Goal: Task Accomplishment & Management: Complete application form

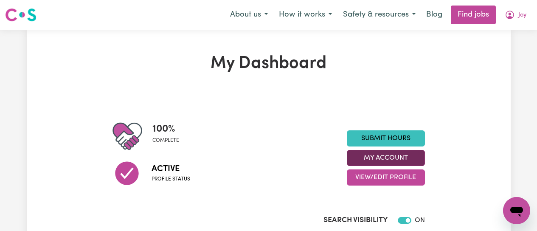
click at [402, 157] on button "My Account" at bounding box center [386, 158] width 78 height 16
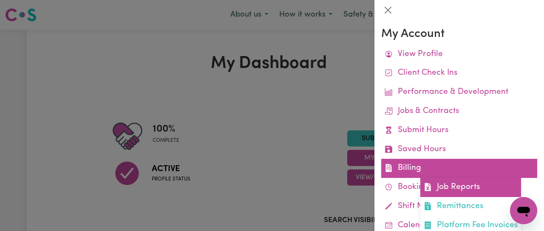
click at [450, 188] on link "Job Reports" at bounding box center [470, 187] width 101 height 19
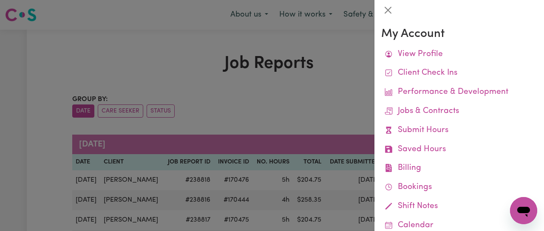
click at [168, 43] on div at bounding box center [272, 115] width 544 height 231
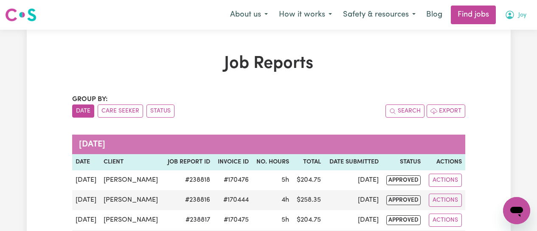
click at [510, 18] on icon "My Account" at bounding box center [510, 15] width 8 height 8
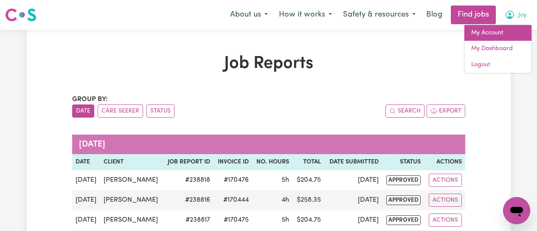
click at [495, 35] on link "My Account" at bounding box center [498, 33] width 67 height 16
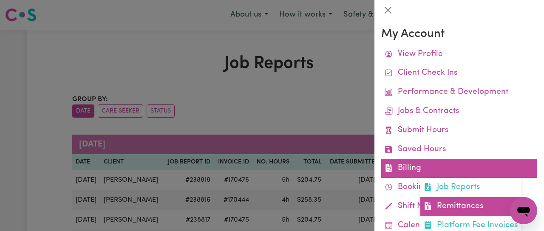
click at [442, 209] on link "Remittances" at bounding box center [470, 206] width 101 height 19
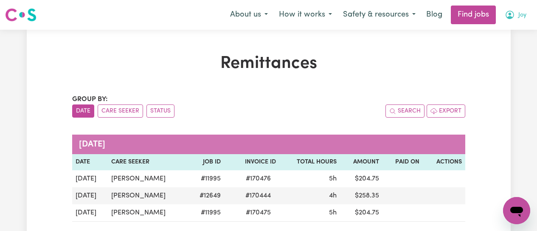
click at [514, 17] on icon "My Account" at bounding box center [510, 15] width 8 height 8
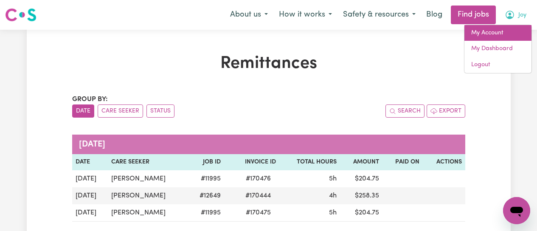
click at [486, 28] on link "My Account" at bounding box center [498, 33] width 67 height 16
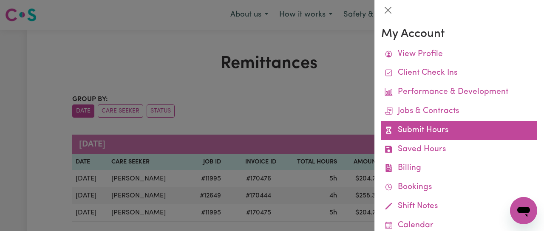
click at [425, 132] on link "Submit Hours" at bounding box center [459, 130] width 156 height 19
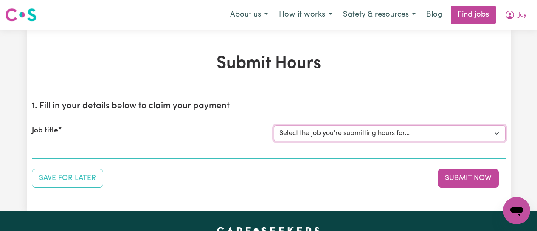
click at [454, 135] on select "Select the job you're submitting hours for... [[PERSON_NAME]] [DEMOGRAPHIC_DATA…" at bounding box center [390, 133] width 232 height 16
select select "12649"
click at [274, 125] on select "Select the job you're submitting hours for... [[PERSON_NAME]] [DEMOGRAPHIC_DATA…" at bounding box center [390, 133] width 232 height 16
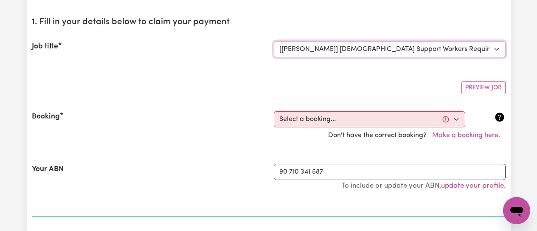
scroll to position [85, 0]
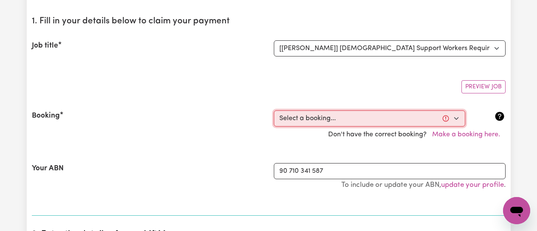
click at [458, 119] on select "Select a booking... [DATE] 09:00am to 01:00pm (RECURRING) [DATE] 09:00am to 01:…" at bounding box center [370, 118] width 192 height 16
select select "339455"
click at [274, 110] on select "Select a booking... [DATE] 09:00am to 01:00pm (RECURRING) [DATE] 09:00am to 01:…" at bounding box center [370, 118] width 192 height 16
type input "[DATE]"
type input "11"
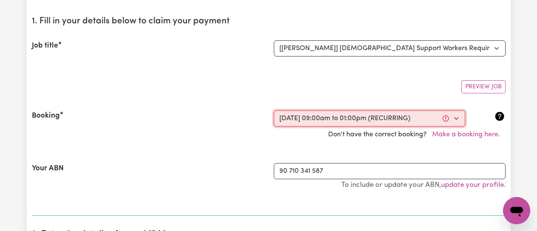
type input "8"
type input "2025"
type input "09:00"
type input "9"
type input "0"
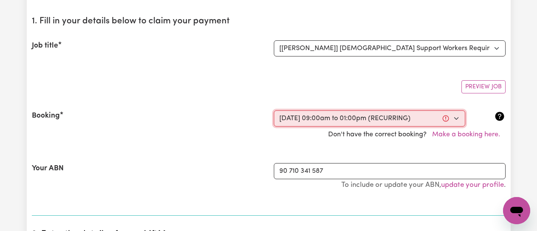
select select "am"
type input "13:00"
type input "1"
type input "0"
select select "pm"
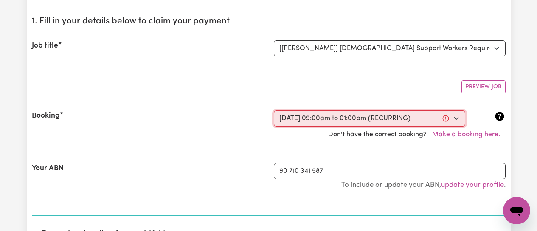
select select "50-Weekday"
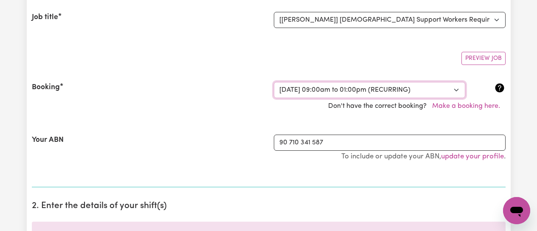
scroll to position [170, 0]
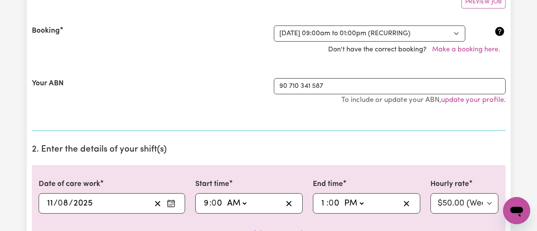
click at [193, 63] on div "Booking Select a booking... [DATE] 09:00am to 01:00pm (RECURRING) [DATE] 09:00a…" at bounding box center [269, 41] width 474 height 53
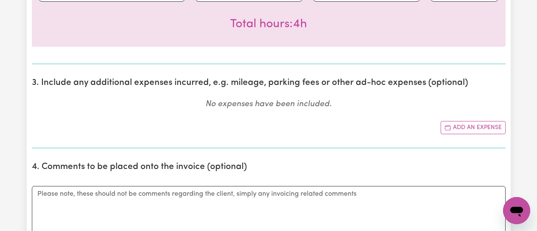
scroll to position [382, 0]
click at [473, 129] on button "Add an expense" at bounding box center [473, 127] width 65 height 13
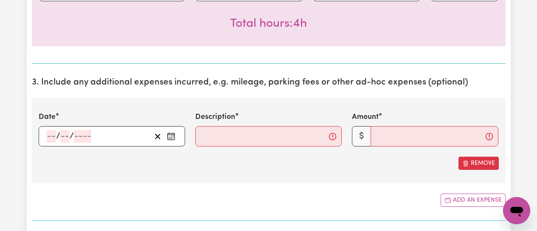
click at [171, 135] on icon "Enter the date of expense" at bounding box center [171, 136] width 8 height 8
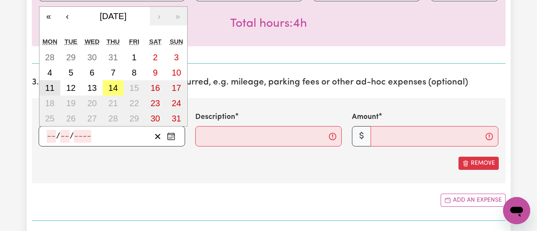
click at [49, 87] on abbr "11" at bounding box center [49, 87] width 9 height 9
type input "[DATE]"
type input "11"
type input "8"
type input "2025"
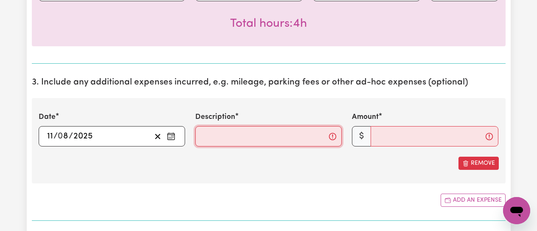
click at [259, 144] on input "Description" at bounding box center [268, 136] width 147 height 20
type input "Mileage from clients home to [GEOGRAPHIC_DATA] and return to [GEOGRAPHIC_DATA]"
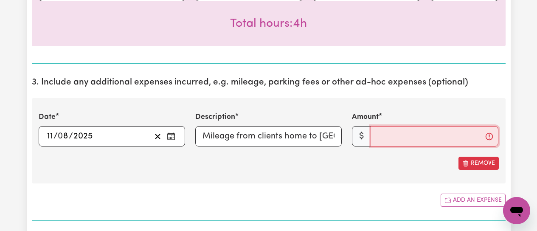
click at [405, 138] on input "Amount" at bounding box center [435, 136] width 128 height 20
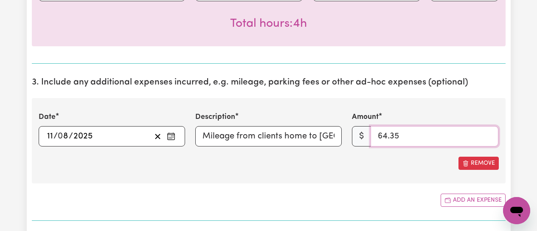
type input "64.35"
click at [271, 164] on div "Remove" at bounding box center [269, 163] width 460 height 13
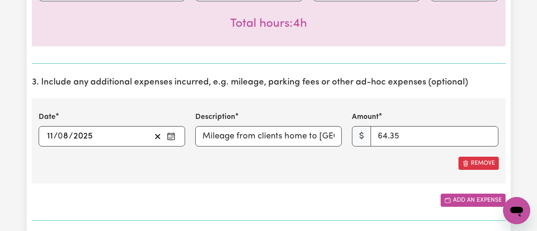
click at [457, 198] on button "Add an expense" at bounding box center [473, 200] width 65 height 13
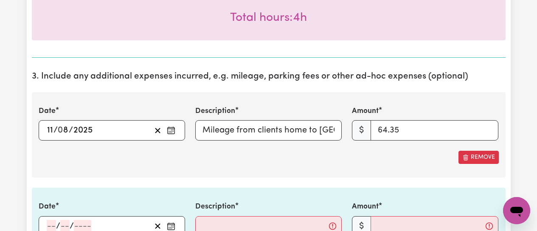
scroll to position [510, 0]
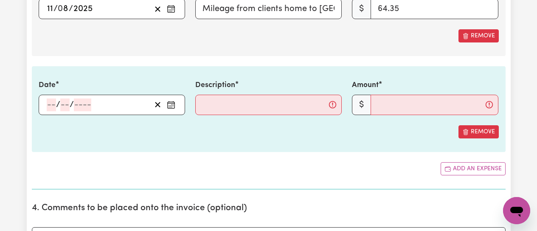
click at [172, 107] on circle "Enter the date of expense" at bounding box center [171, 107] width 1 height 1
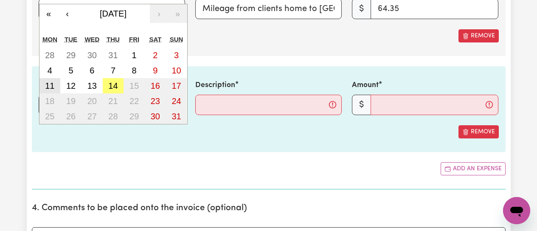
drag, startPoint x: 50, startPoint y: 85, endPoint x: 70, endPoint y: 91, distance: 20.8
click at [51, 85] on abbr "11" at bounding box center [49, 85] width 9 height 9
type input "[DATE]"
type input "11"
type input "8"
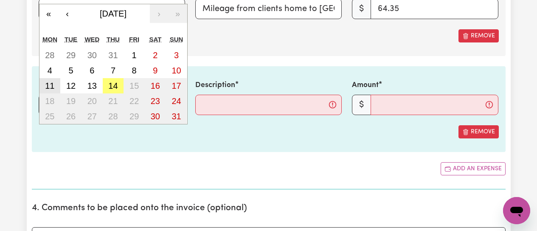
type input "2025"
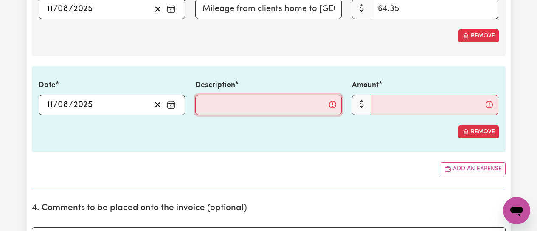
click at [231, 109] on input "Description" at bounding box center [268, 105] width 147 height 20
type input "Carparking fee at [GEOGRAPHIC_DATA]"
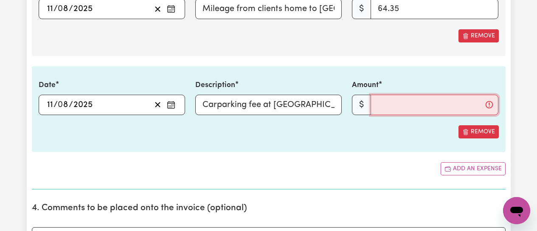
click at [404, 110] on input "Amount" at bounding box center [435, 105] width 128 height 20
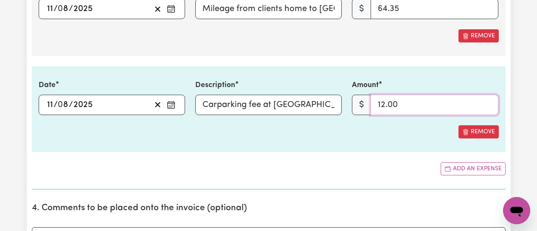
type input "12.00"
click at [364, 133] on div "Remove" at bounding box center [269, 131] width 460 height 13
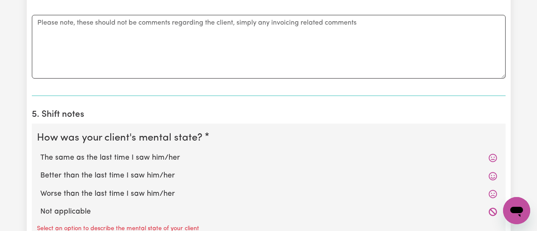
scroll to position [807, 0]
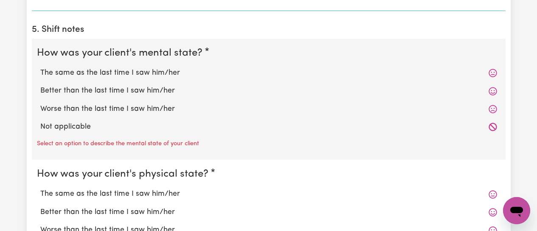
click at [127, 71] on label "The same as the last time I saw him/her" at bounding box center [268, 73] width 457 height 11
click at [40, 68] on input "The same as the last time I saw him/her" at bounding box center [40, 67] width 0 height 0
radio input "true"
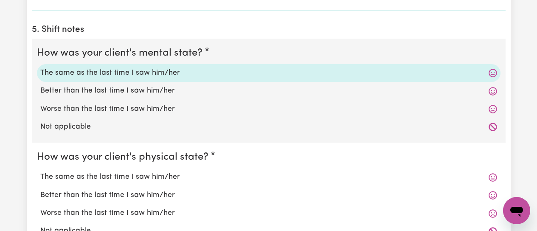
click at [120, 178] on label "The same as the last time I saw him/her" at bounding box center [268, 177] width 457 height 11
click at [40, 172] on input "The same as the last time I saw him/her" at bounding box center [40, 171] width 0 height 0
radio input "true"
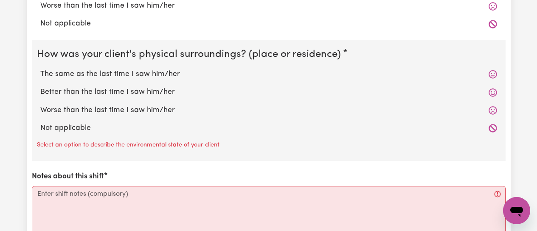
scroll to position [1019, 0]
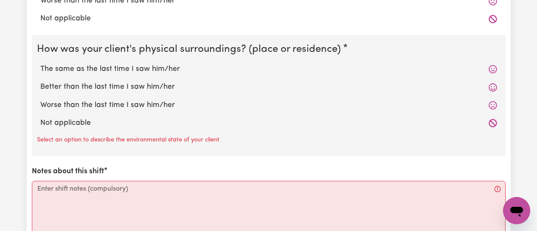
click at [87, 69] on label "The same as the last time I saw him/her" at bounding box center [268, 69] width 457 height 11
click at [40, 64] on input "The same as the last time I saw him/her" at bounding box center [40, 63] width 0 height 0
radio input "true"
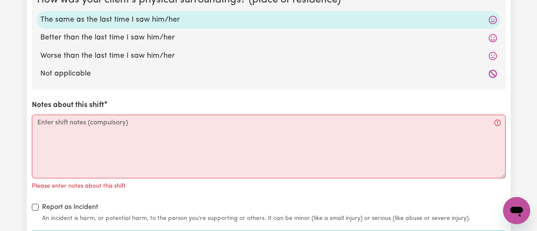
scroll to position [1147, 0]
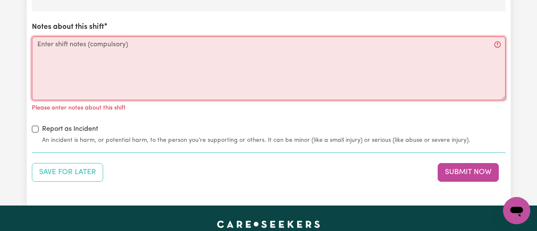
click at [54, 45] on textarea "Notes about this shift" at bounding box center [269, 69] width 474 height 64
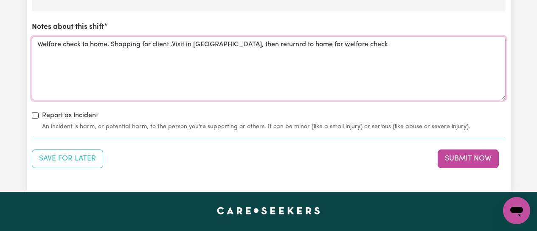
click at [344, 74] on textarea "Welfare check to home. Shopping for client .Visit in [GEOGRAPHIC_DATA], then re…" at bounding box center [269, 69] width 474 height 64
type textarea "Welfare check to home. Shopping for client .Visit in [GEOGRAPHIC_DATA], then re…"
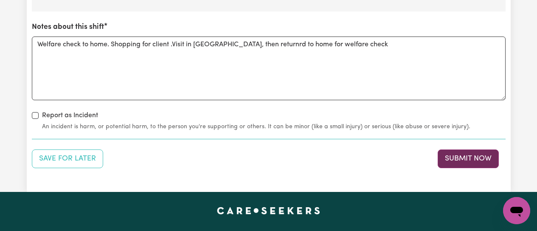
click at [468, 162] on button "Submit Now" at bounding box center [468, 159] width 61 height 19
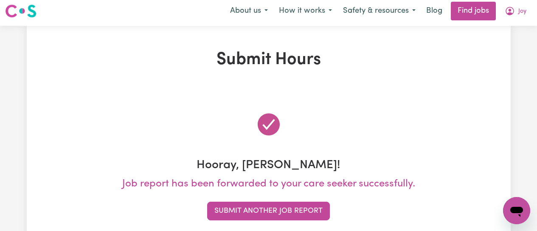
scroll to position [0, 0]
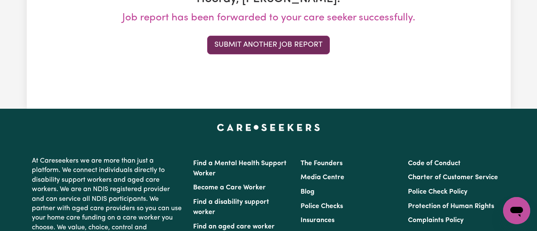
click at [283, 46] on button "Submit Another Job Report" at bounding box center [268, 45] width 123 height 19
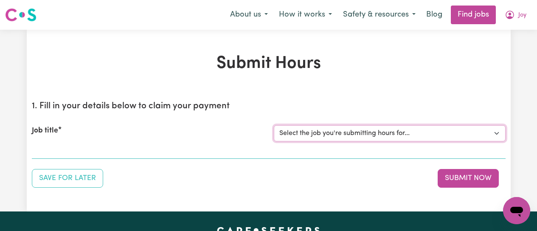
click at [488, 132] on select "Select the job you're submitting hours for... [[PERSON_NAME]] [DEMOGRAPHIC_DATA…" at bounding box center [390, 133] width 232 height 16
select select "12649"
click at [274, 125] on select "Select the job you're submitting hours for... [[PERSON_NAME]] [DEMOGRAPHIC_DATA…" at bounding box center [390, 133] width 232 height 16
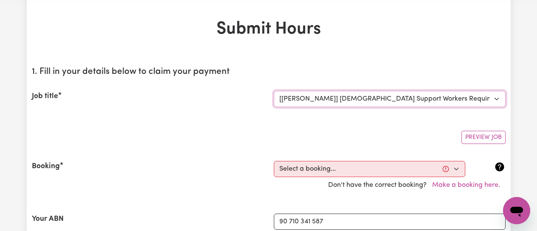
scroll to position [170, 0]
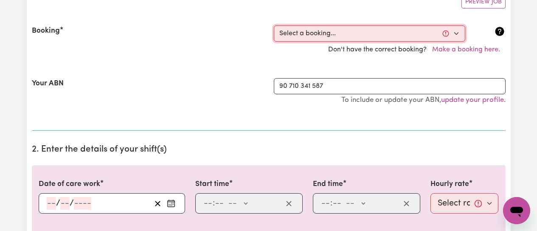
click at [456, 32] on select "Select a booking... [DATE] 09:00am to 01:00pm (RECURRING) [DATE] 09:00am to 01:…" at bounding box center [370, 33] width 192 height 16
select select "343552"
click at [274, 25] on select "Select a booking... [DATE] 09:00am to 01:00pm (RECURRING) [DATE] 09:00am to 01:…" at bounding box center [370, 33] width 192 height 16
type input "[DATE]"
type input "13"
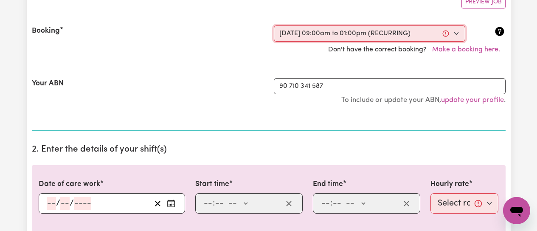
type input "8"
type input "2025"
type input "09:00"
type input "9"
type input "0"
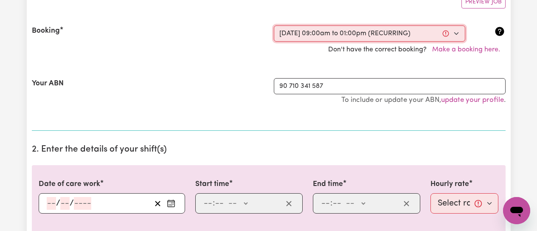
select select "am"
type input "13:00"
type input "1"
type input "0"
select select "pm"
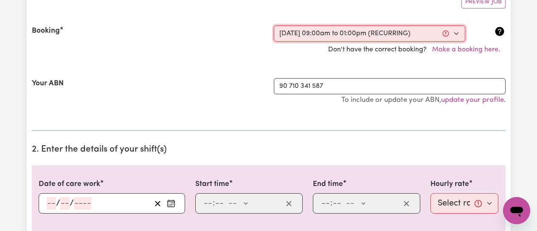
select select "50-Weekday"
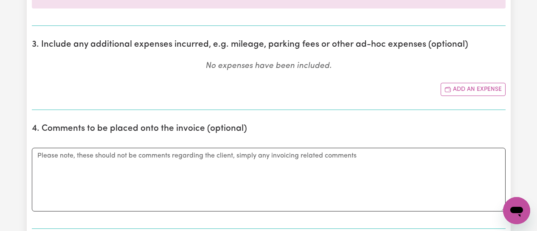
scroll to position [425, 0]
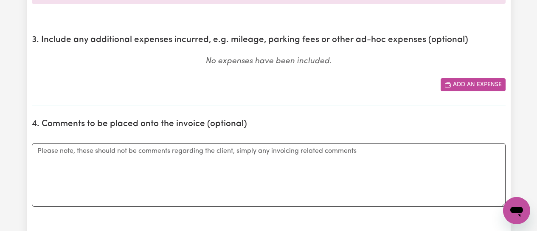
click at [461, 88] on button "Add an expense" at bounding box center [473, 84] width 65 height 13
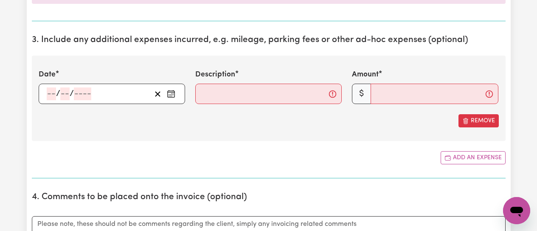
click at [172, 93] on icon "Enter the date of expense" at bounding box center [171, 94] width 8 height 8
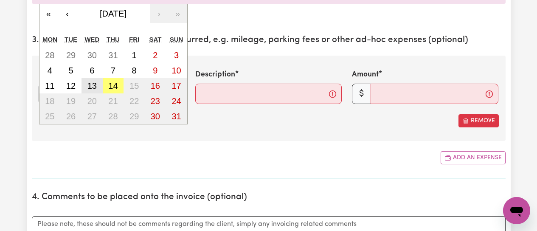
drag, startPoint x: 90, startPoint y: 82, endPoint x: 156, endPoint y: 92, distance: 66.6
click at [91, 82] on abbr "13" at bounding box center [91, 85] width 9 height 9
type input "[DATE]"
type input "13"
type input "8"
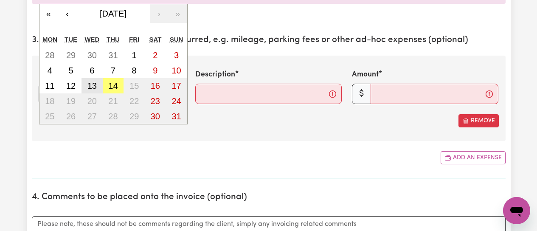
type input "2025"
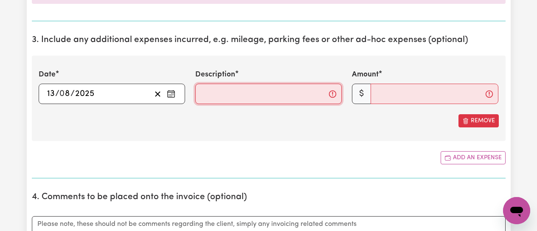
click at [220, 95] on input "Description" at bounding box center [268, 94] width 147 height 20
type input "Mileage from clients home to [GEOGRAPHIC_DATA] and return to [GEOGRAPHIC_DATA]"
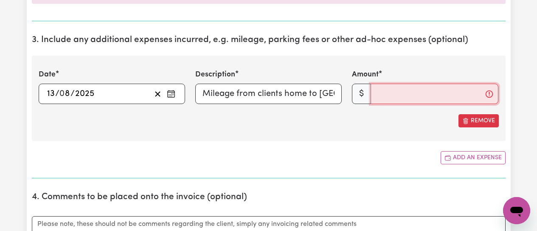
click at [390, 95] on input "Amount" at bounding box center [435, 94] width 128 height 20
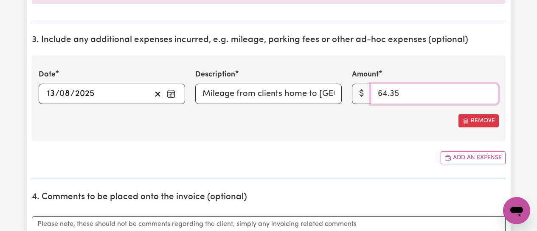
type input "64.35"
click at [382, 117] on div "Remove" at bounding box center [269, 120] width 460 height 13
drag, startPoint x: 461, startPoint y: 159, endPoint x: 405, endPoint y: 145, distance: 58.2
click at [459, 158] on button "Add an expense" at bounding box center [473, 157] width 65 height 13
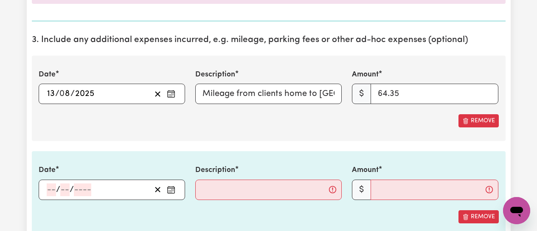
click at [174, 192] on icon "Enter the date of expense" at bounding box center [171, 190] width 8 height 8
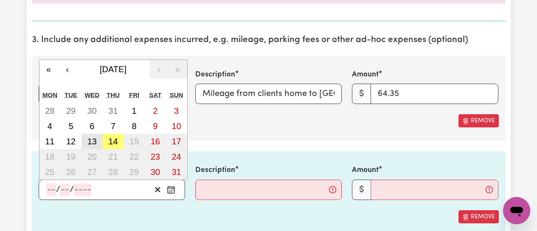
click at [94, 141] on abbr "13" at bounding box center [91, 141] width 9 height 9
type input "[DATE]"
type input "13"
type input "8"
type input "2025"
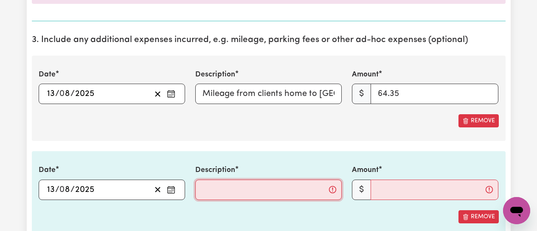
click at [218, 191] on input "Description" at bounding box center [268, 190] width 147 height 20
type input "Carparking fee at [GEOGRAPHIC_DATA]"
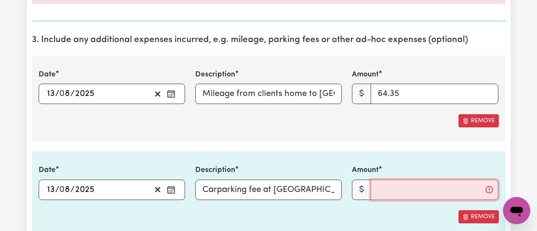
click at [395, 191] on input "Amount" at bounding box center [435, 190] width 128 height 20
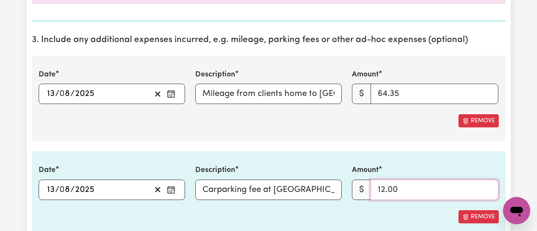
type input "12.00"
click at [280, 133] on div "Date [DATE] 13 / 0 8 / 2025 « ‹ [DATE] › » Mon Tue Wed Thu Fri Sat Sun 28 29 30…" at bounding box center [269, 98] width 474 height 85
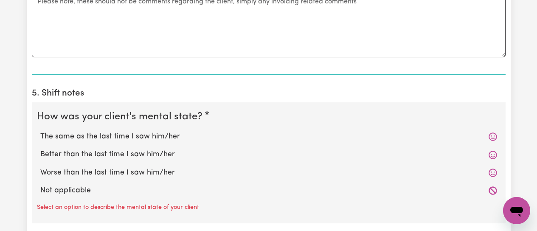
scroll to position [807, 0]
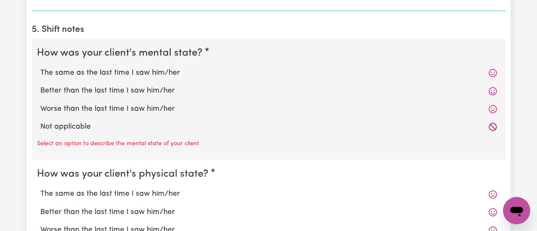
click at [105, 73] on label "The same as the last time I saw him/her" at bounding box center [268, 73] width 457 height 11
click at [40, 68] on input "The same as the last time I saw him/her" at bounding box center [40, 67] width 0 height 0
radio input "true"
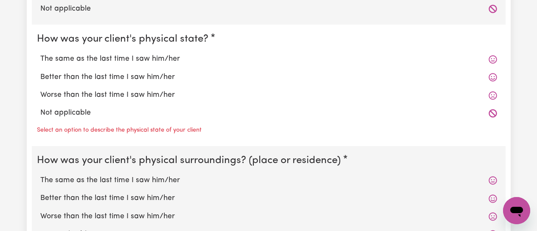
scroll to position [934, 0]
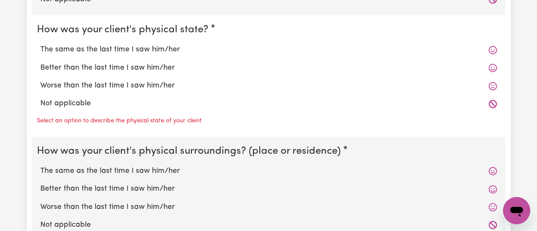
click at [101, 48] on label "The same as the last time I saw him/her" at bounding box center [268, 49] width 457 height 11
click at [40, 44] on input "The same as the last time I saw him/her" at bounding box center [40, 44] width 0 height 0
radio input "true"
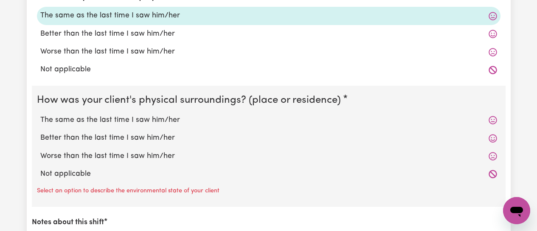
scroll to position [1019, 0]
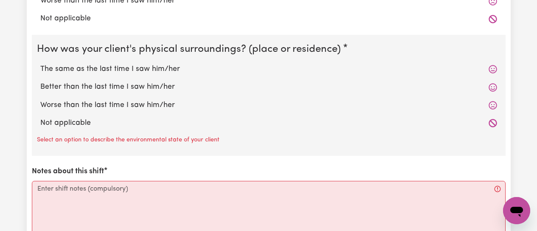
click at [110, 71] on label "The same as the last time I saw him/her" at bounding box center [268, 69] width 457 height 11
click at [40, 64] on input "The same as the last time I saw him/her" at bounding box center [40, 63] width 0 height 0
radio input "true"
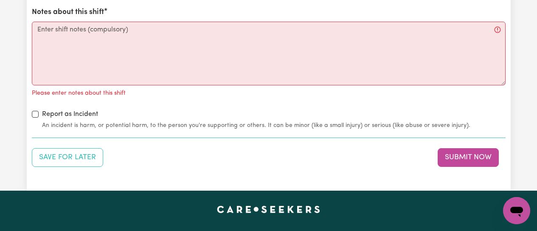
scroll to position [1147, 0]
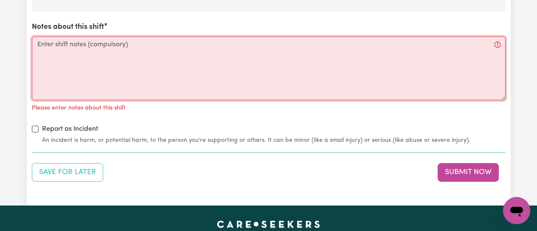
click at [59, 44] on textarea "Notes about this shift" at bounding box center [269, 69] width 474 height 64
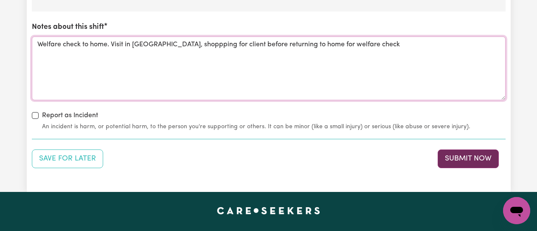
type textarea "Welfare check to home. Visit in [GEOGRAPHIC_DATA], shoppping for client before …"
click at [443, 162] on button "Submit Now" at bounding box center [468, 159] width 61 height 19
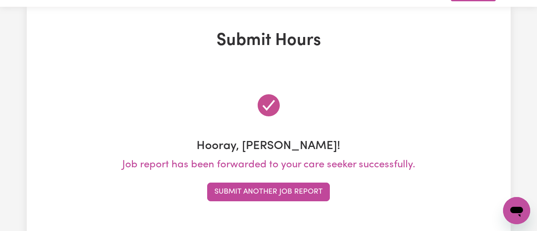
scroll to position [0, 0]
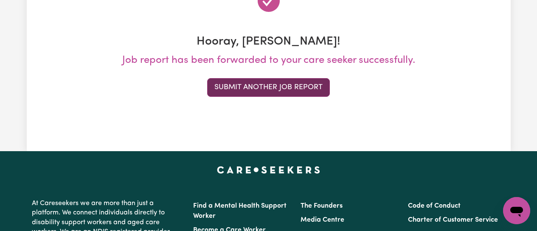
click at [292, 83] on button "Submit Another Job Report" at bounding box center [268, 87] width 123 height 19
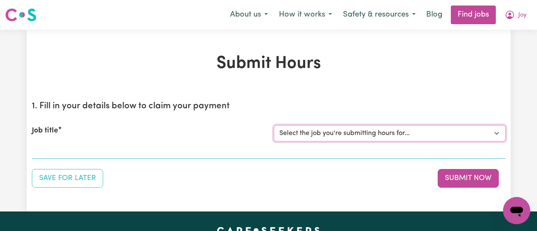
click at [436, 132] on select "Select the job you're submitting hours for... [[PERSON_NAME]] [DEMOGRAPHIC_DATA…" at bounding box center [390, 133] width 232 height 16
select select "11995"
click at [274, 125] on select "Select the job you're submitting hours for... [[PERSON_NAME]] [DEMOGRAPHIC_DATA…" at bounding box center [390, 133] width 232 height 16
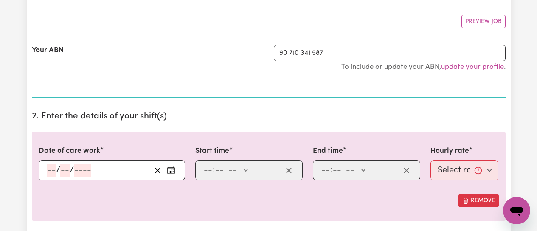
scroll to position [170, 0]
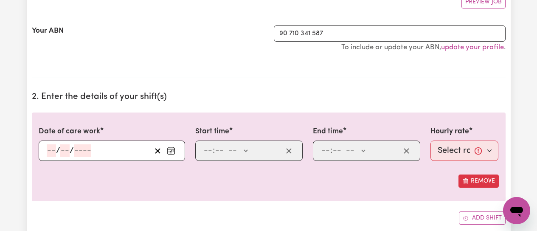
click at [169, 150] on icon "Enter the date of care work" at bounding box center [171, 151] width 8 height 8
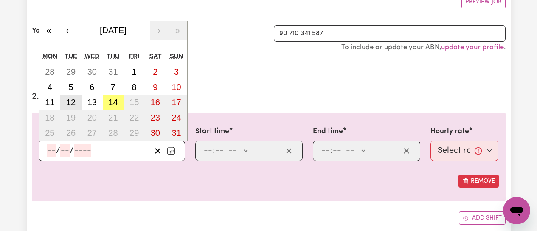
click at [73, 107] on abbr "12" at bounding box center [70, 102] width 9 height 9
type input "[DATE]"
type input "12"
type input "8"
type input "2025"
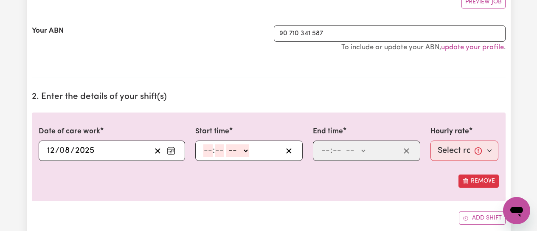
click at [213, 155] on span ":" at bounding box center [214, 150] width 2 height 9
click at [208, 152] on input "number" at bounding box center [207, 150] width 9 height 13
type input "12"
type input "0"
click at [247, 153] on select "-- AM PM" at bounding box center [239, 150] width 23 height 13
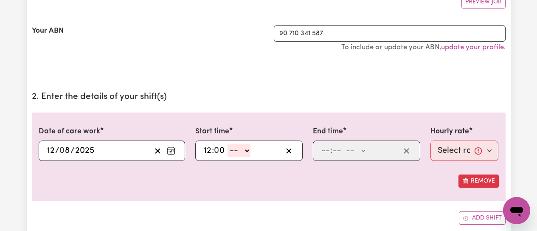
select select "am"
click at [228, 144] on select "-- AM PM" at bounding box center [239, 150] width 23 height 13
type input "00:00"
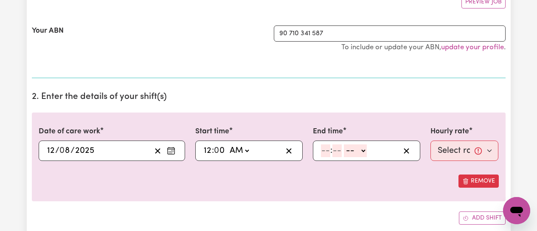
click at [328, 152] on input "number" at bounding box center [325, 150] width 9 height 13
type input "5"
type input "0"
click at [358, 153] on select "-- AM PM" at bounding box center [354, 150] width 23 height 13
select select "pm"
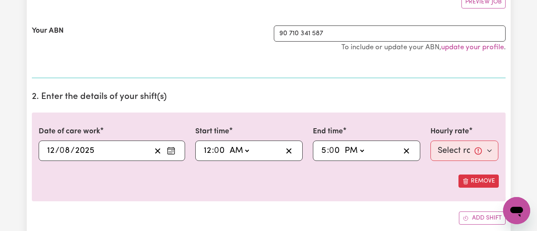
click at [343, 144] on select "-- AM PM" at bounding box center [354, 150] width 23 height 13
type input "17:00"
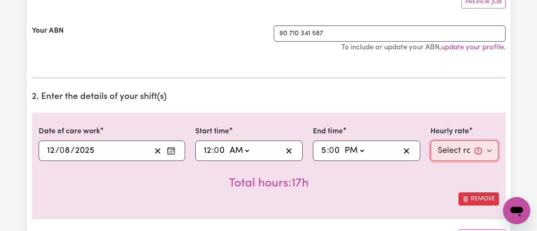
click at [492, 149] on select "Select rate... $45.00 (Weekday) $70.00 ([DATE]) $70.00 (Public Holiday)" at bounding box center [465, 151] width 68 height 20
select select "45-Weekday"
click at [431, 141] on select "Select rate... $45.00 (Weekday) $70.00 ([DATE]) $70.00 (Public Holiday)" at bounding box center [465, 151] width 68 height 20
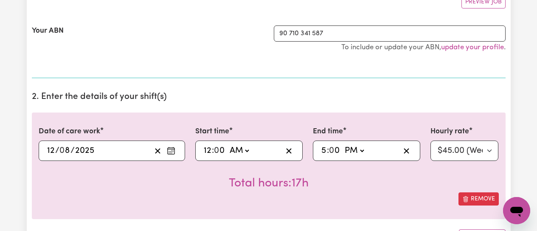
click at [250, 154] on select "AM PM" at bounding box center [239, 150] width 23 height 13
select select "pm"
click at [228, 144] on select "AM PM" at bounding box center [239, 150] width 23 height 13
type input "12:00"
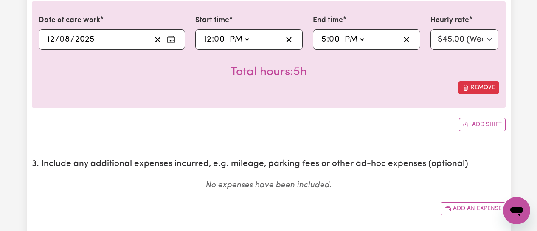
scroll to position [297, 0]
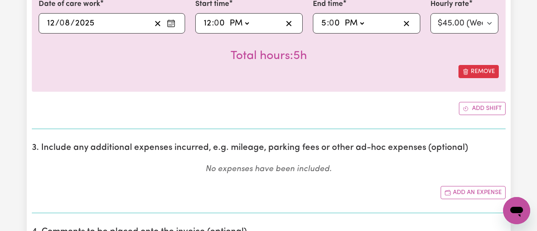
click at [194, 62] on div "Total hours: 5h" at bounding box center [269, 49] width 460 height 31
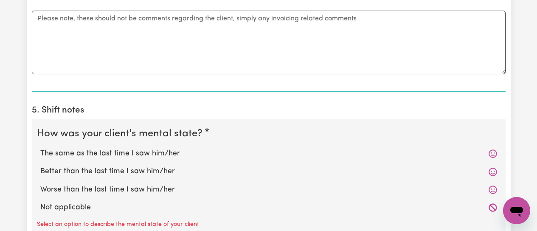
scroll to position [595, 0]
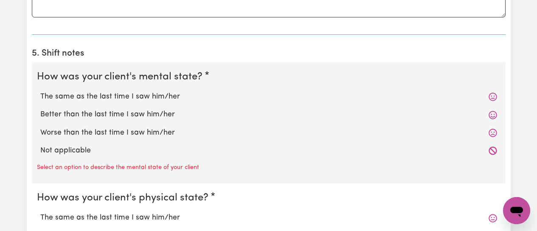
click at [85, 95] on label "The same as the last time I saw him/her" at bounding box center [268, 96] width 457 height 11
click at [40, 91] on input "The same as the last time I saw him/her" at bounding box center [40, 91] width 0 height 0
radio input "true"
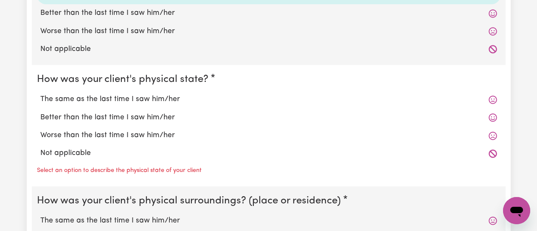
scroll to position [722, 0]
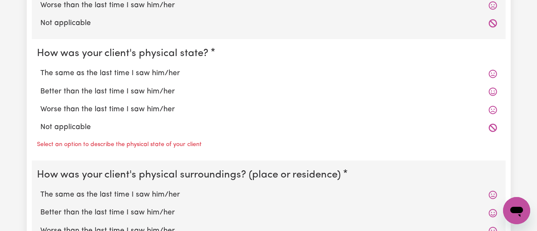
click at [89, 73] on label "The same as the last time I saw him/her" at bounding box center [268, 73] width 457 height 11
click at [40, 68] on input "The same as the last time I saw him/her" at bounding box center [40, 68] width 0 height 0
radio input "true"
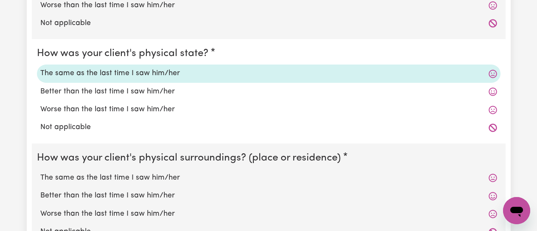
scroll to position [807, 0]
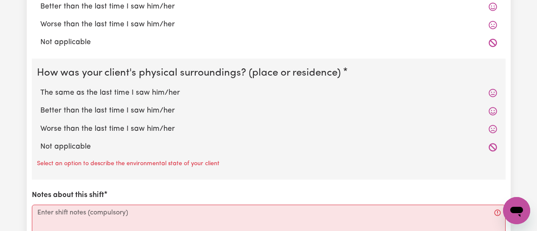
click at [91, 91] on label "The same as the last time I saw him/her" at bounding box center [268, 92] width 457 height 11
click at [40, 87] on input "The same as the last time I saw him/her" at bounding box center [40, 87] width 0 height 0
radio input "true"
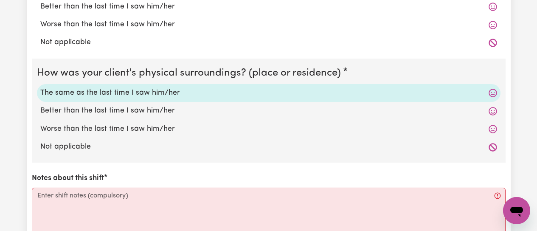
scroll to position [934, 0]
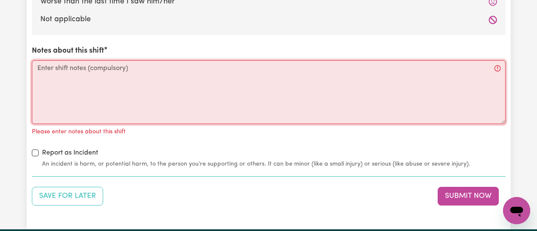
click at [66, 71] on textarea "Notes about this shift" at bounding box center [269, 92] width 474 height 64
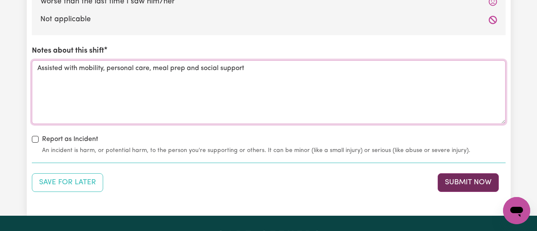
type textarea "Assisted with mobility, personal care, meal prep and social support"
click at [456, 183] on button "Submit Now" at bounding box center [468, 182] width 61 height 19
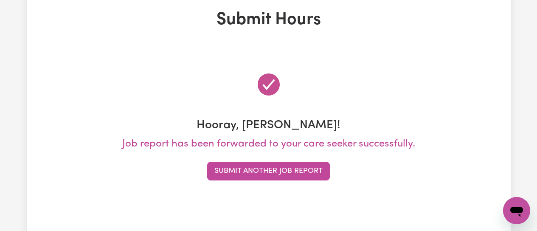
scroll to position [0, 0]
